Goal: Task Accomplishment & Management: Use online tool/utility

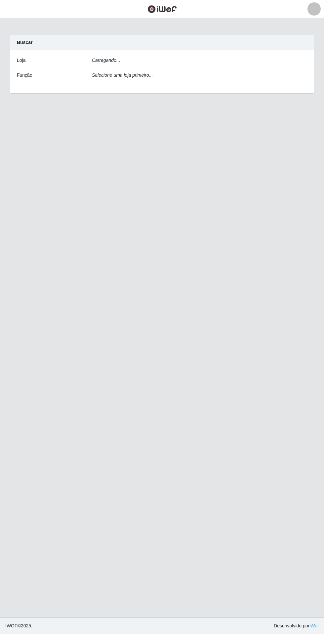
click at [222, 60] on div "Carregando..." at bounding box center [199, 62] width 225 height 10
click at [205, 62] on select "[Selecione...] Extrabom - Loja 05 [GEOGRAPHIC_DATA]" at bounding box center [199, 63] width 215 height 12
select select "494"
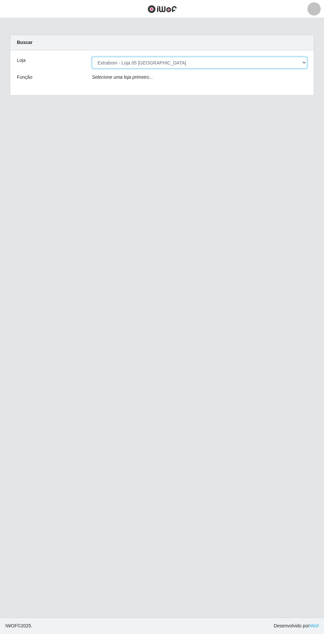
click at [92, 57] on select "[Selecione...] Extrabom - Loja 05 [GEOGRAPHIC_DATA]" at bounding box center [199, 63] width 215 height 12
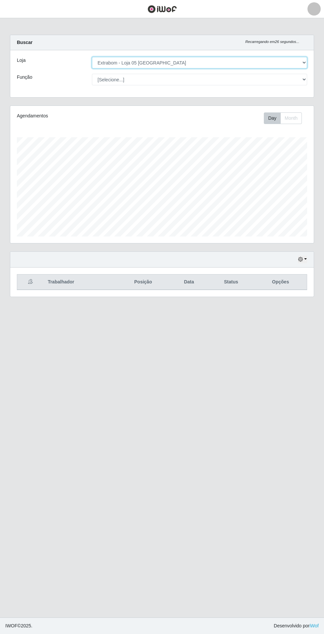
scroll to position [137, 304]
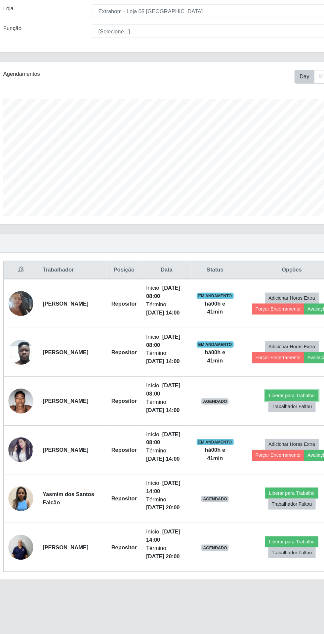
click at [259, 388] on button "Liberar para Trabalho" at bounding box center [261, 388] width 45 height 9
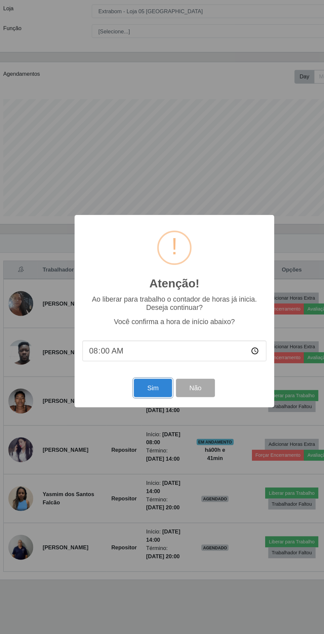
click at [132, 380] on button "Sim" at bounding box center [144, 382] width 32 height 16
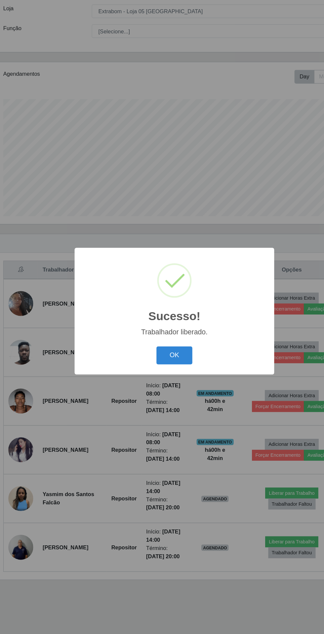
click at [151, 360] on button "OK" at bounding box center [162, 355] width 31 height 16
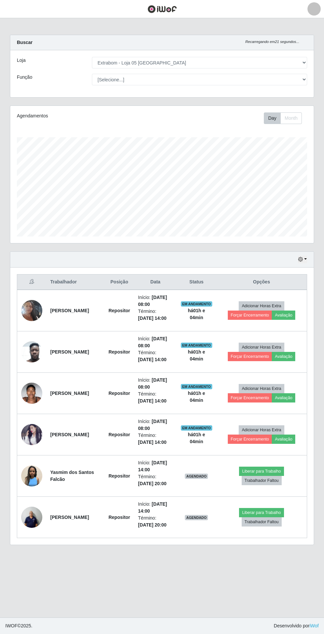
scroll to position [25, 0]
